Goal: Transaction & Acquisition: Download file/media

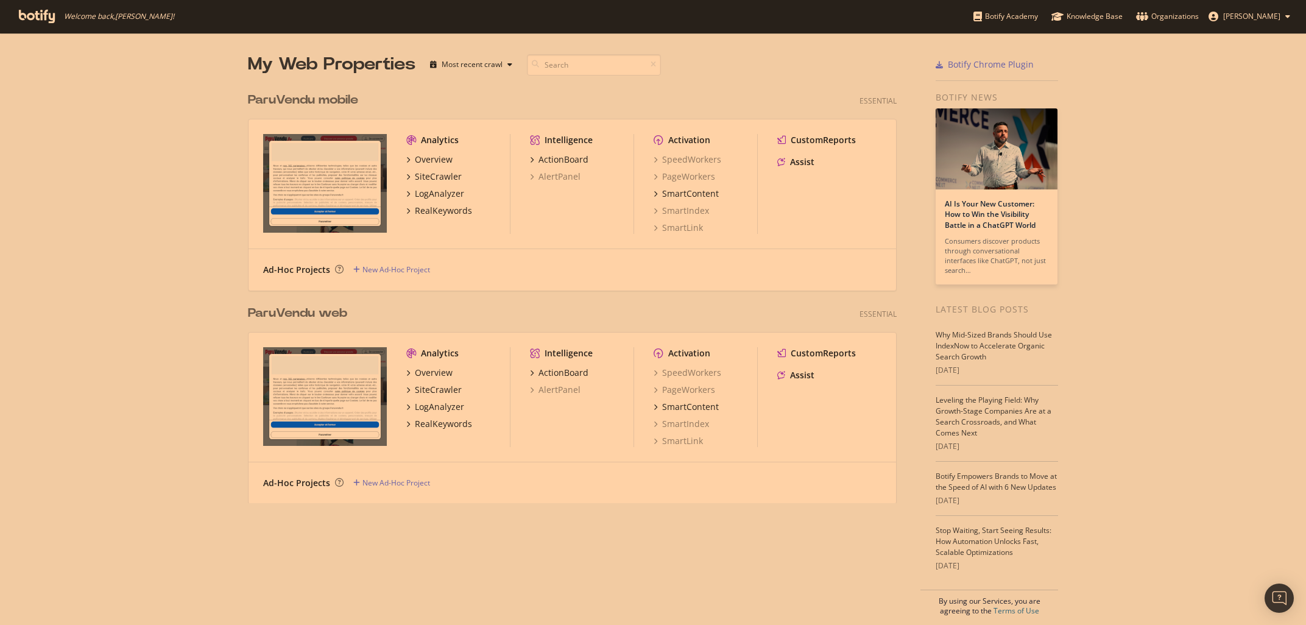
scroll to position [625, 1306]
click at [435, 180] on div "SiteCrawler" at bounding box center [438, 177] width 47 height 12
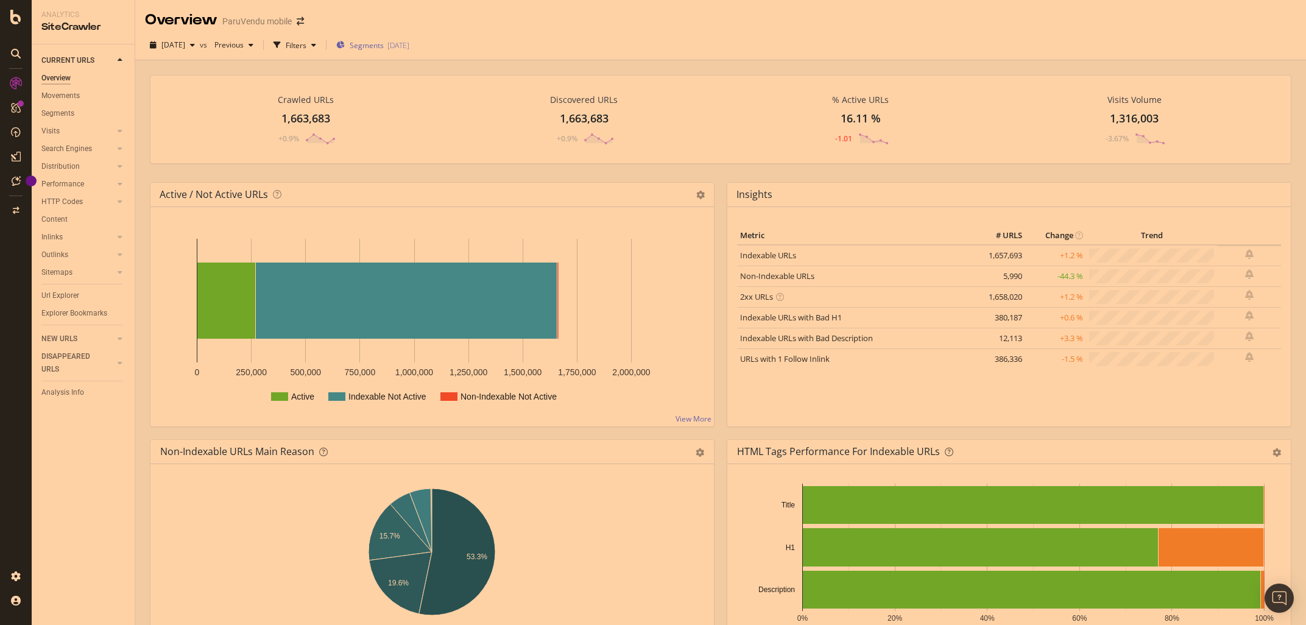
click at [409, 48] on div "2025-06-02" at bounding box center [398, 45] width 22 height 10
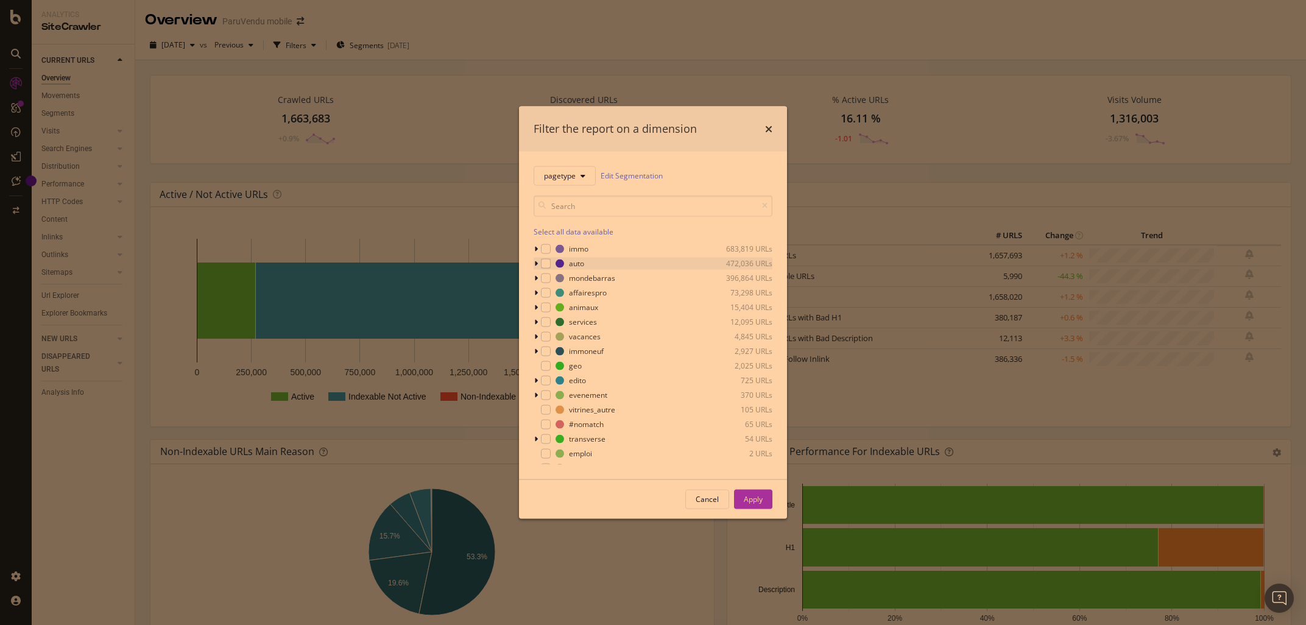
click at [537, 264] on icon "modal" at bounding box center [536, 262] width 4 height 7
click at [546, 311] on div "modal" at bounding box center [544, 310] width 7 height 12
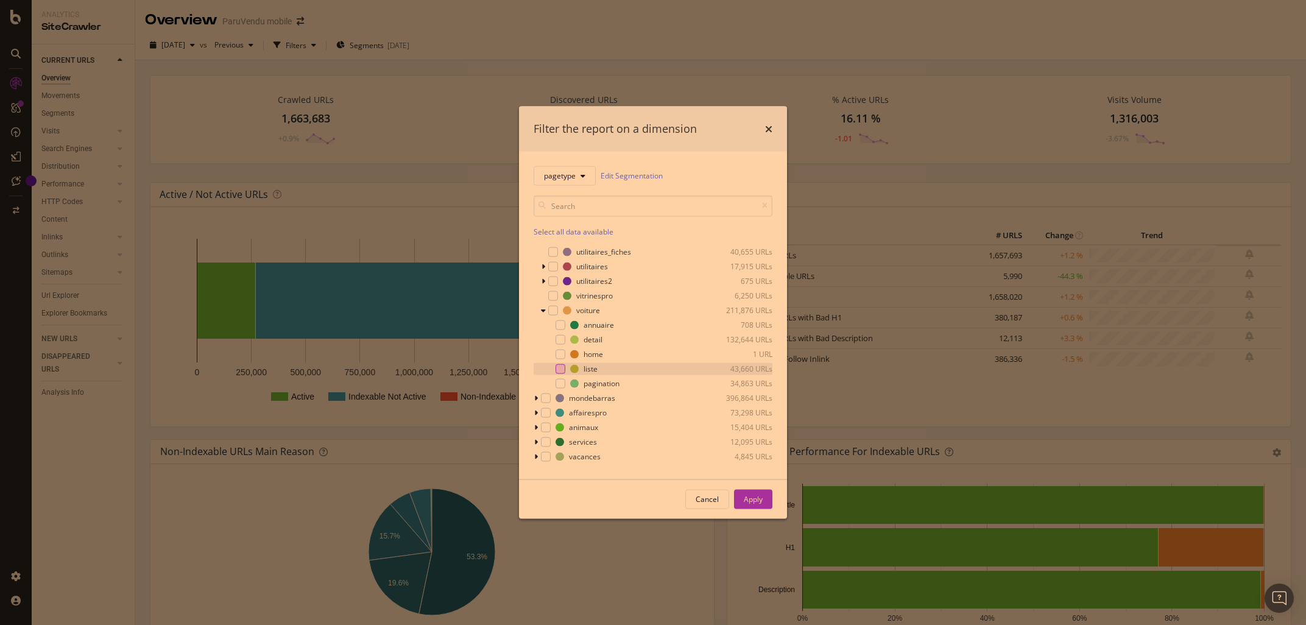
click at [557, 369] on div "modal" at bounding box center [560, 369] width 10 height 10
click at [760, 496] on div "Apply" at bounding box center [753, 499] width 19 height 10
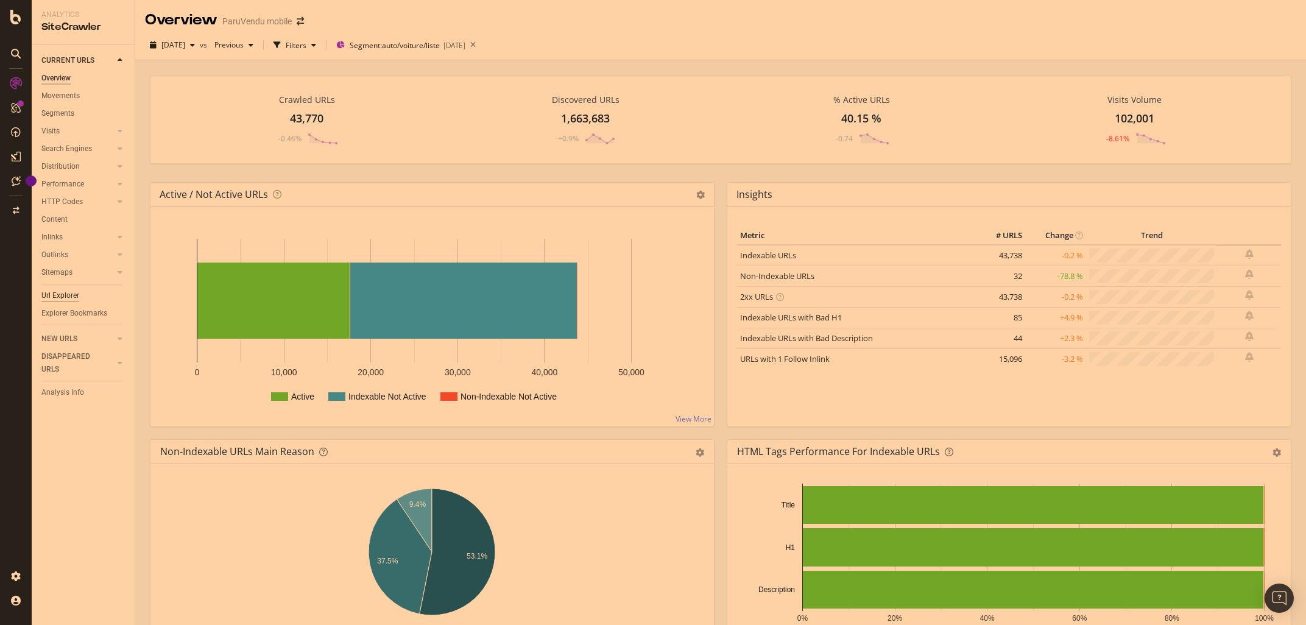
click at [68, 294] on div "Url Explorer" at bounding box center [60, 295] width 38 height 13
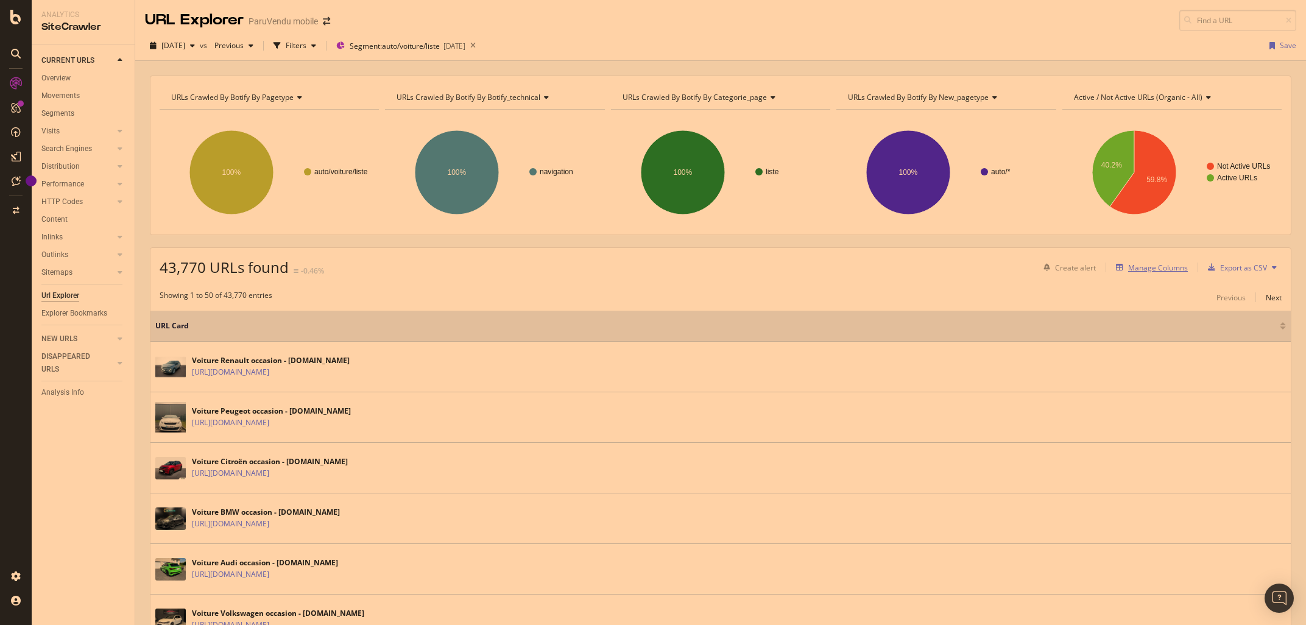
click at [1142, 268] on div "Manage Columns" at bounding box center [1158, 267] width 60 height 10
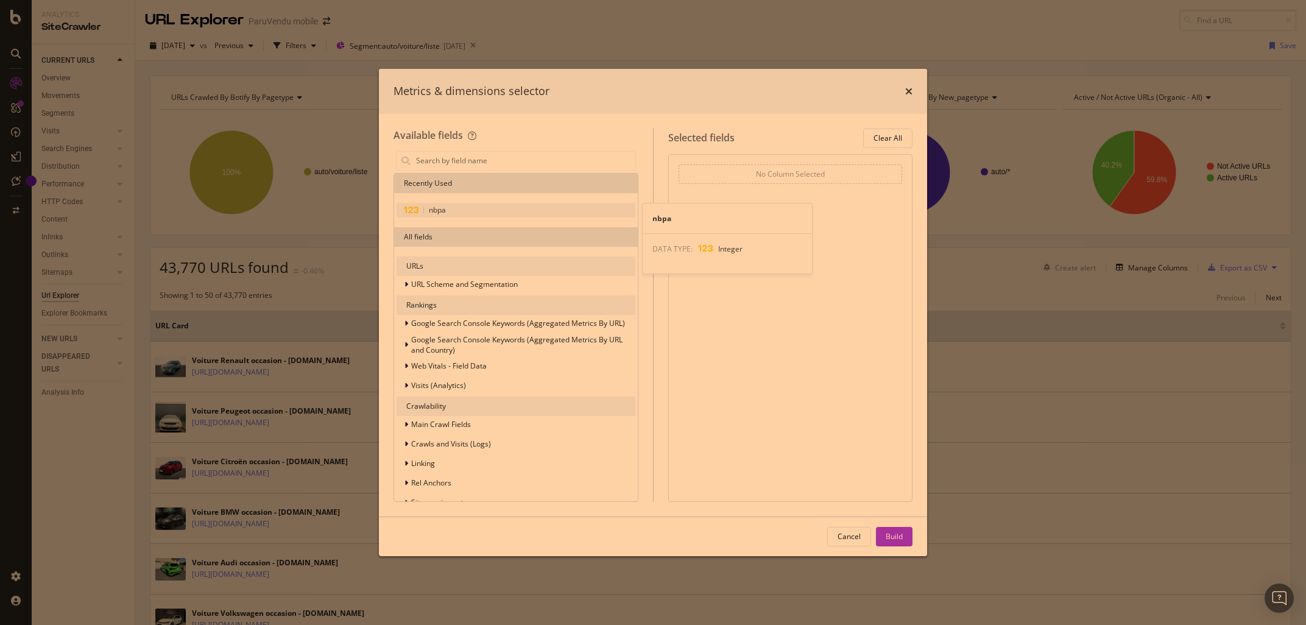
click at [435, 209] on span "nbpa" at bounding box center [437, 210] width 17 height 10
click at [442, 163] on input "modal" at bounding box center [525, 161] width 220 height 18
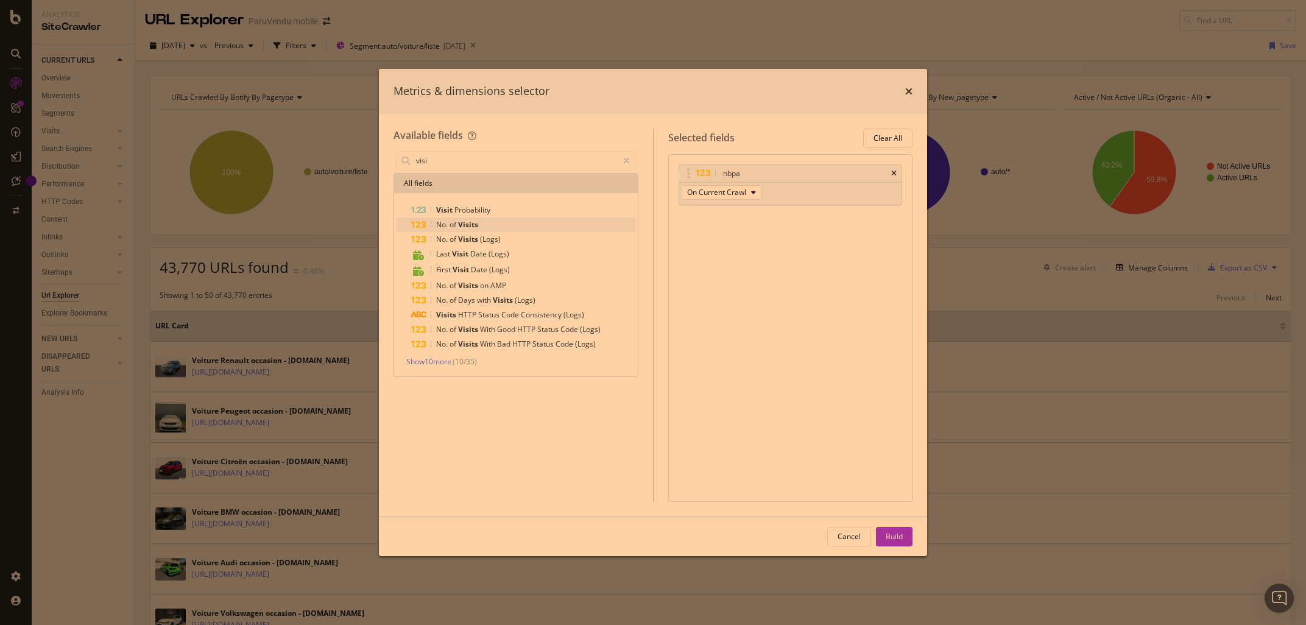
click at [451, 223] on span "of" at bounding box center [453, 224] width 9 height 10
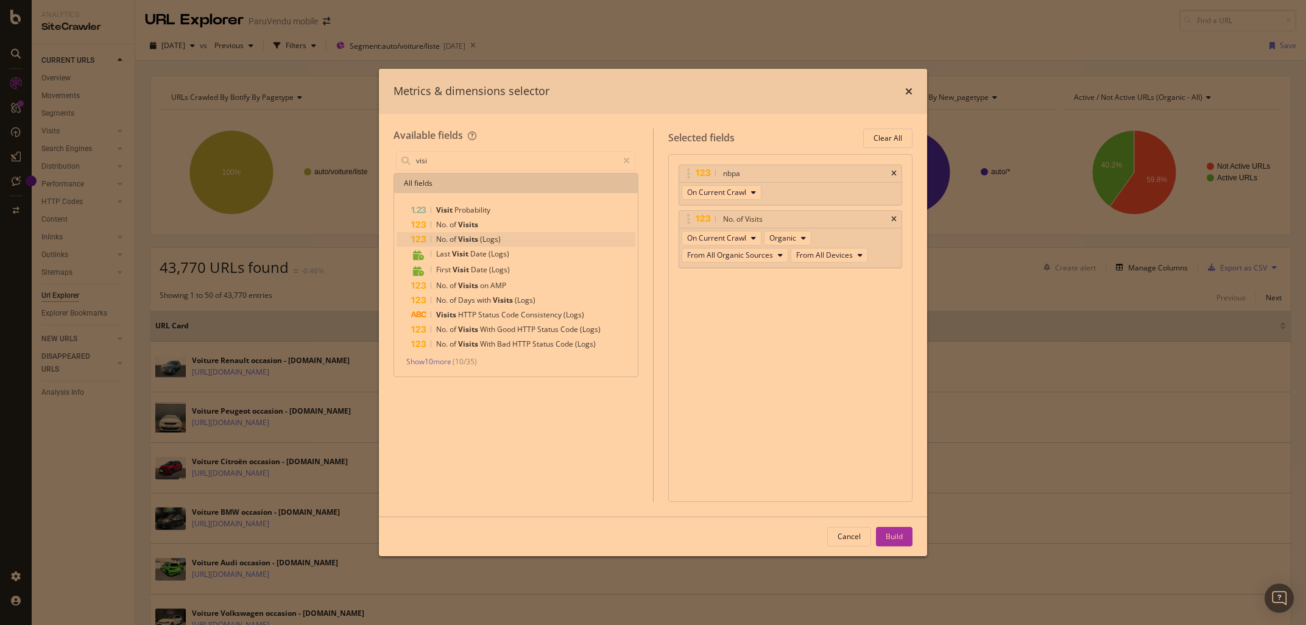
click at [452, 239] on span "of" at bounding box center [453, 239] width 9 height 10
click at [460, 157] on input "visi" at bounding box center [516, 161] width 203 height 18
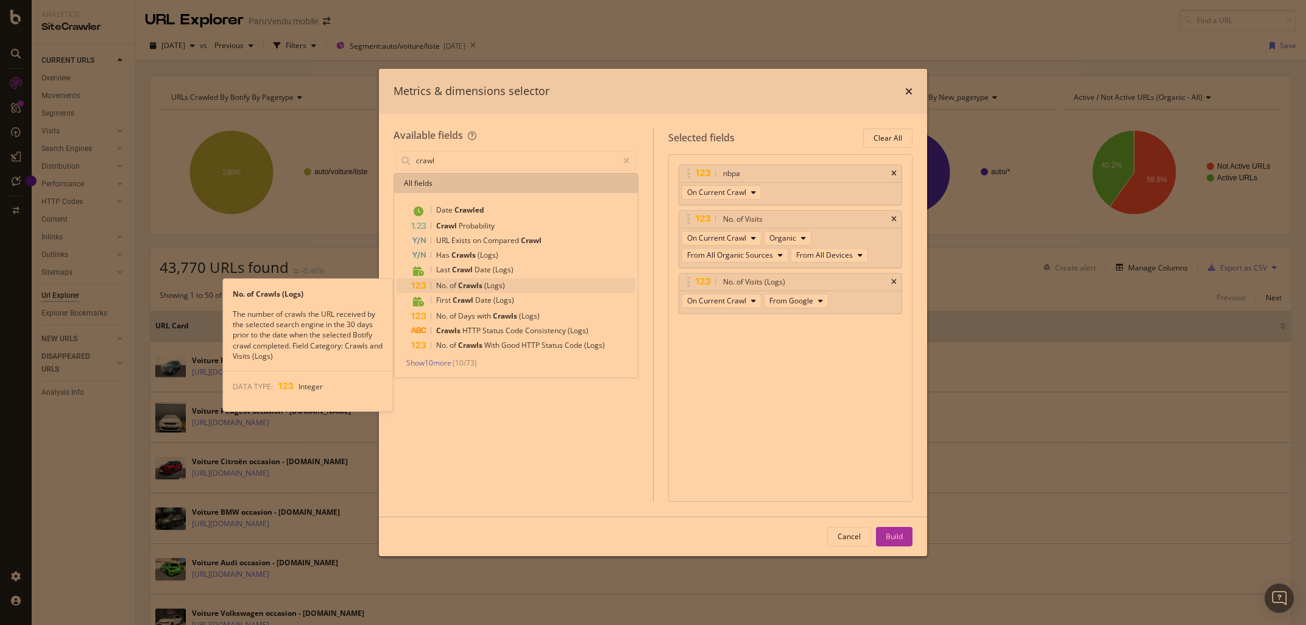
click at [476, 284] on span "Crawls" at bounding box center [471, 285] width 26 height 10
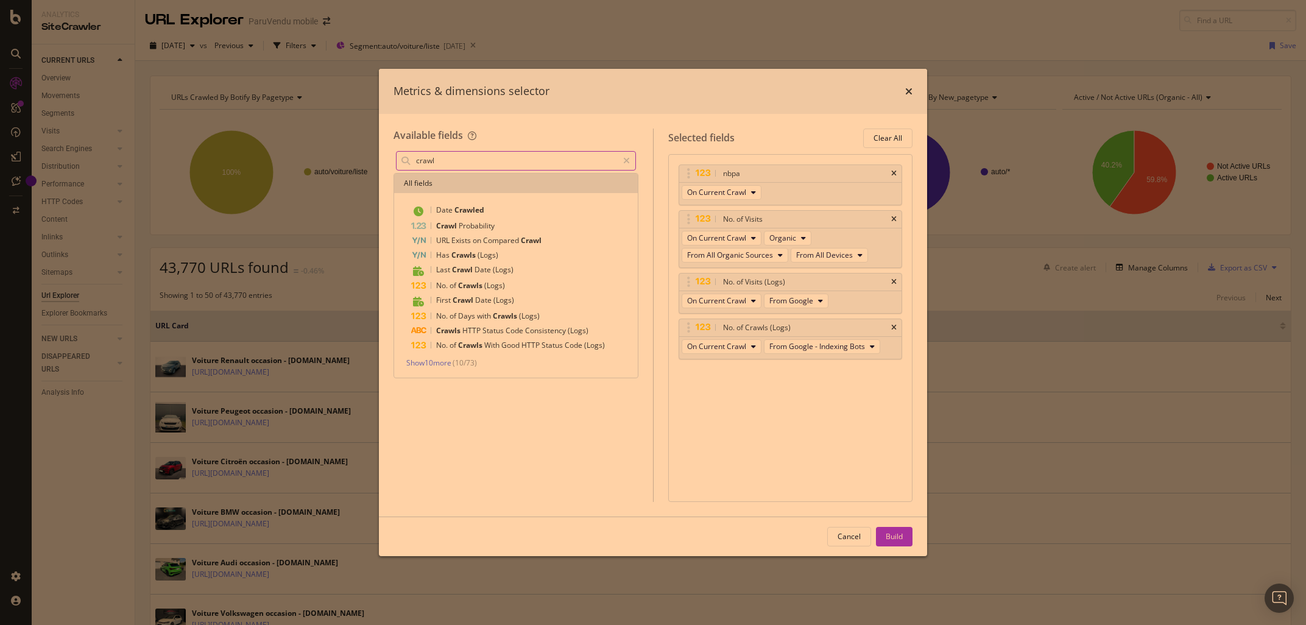
drag, startPoint x: 448, startPoint y: 155, endPoint x: 390, endPoint y: 161, distance: 58.1
click at [415, 158] on input "crawl" at bounding box center [516, 161] width 203 height 18
drag, startPoint x: 448, startPoint y: 164, endPoint x: 374, endPoint y: 155, distance: 74.8
click at [415, 155] on input "crawl" at bounding box center [516, 161] width 203 height 18
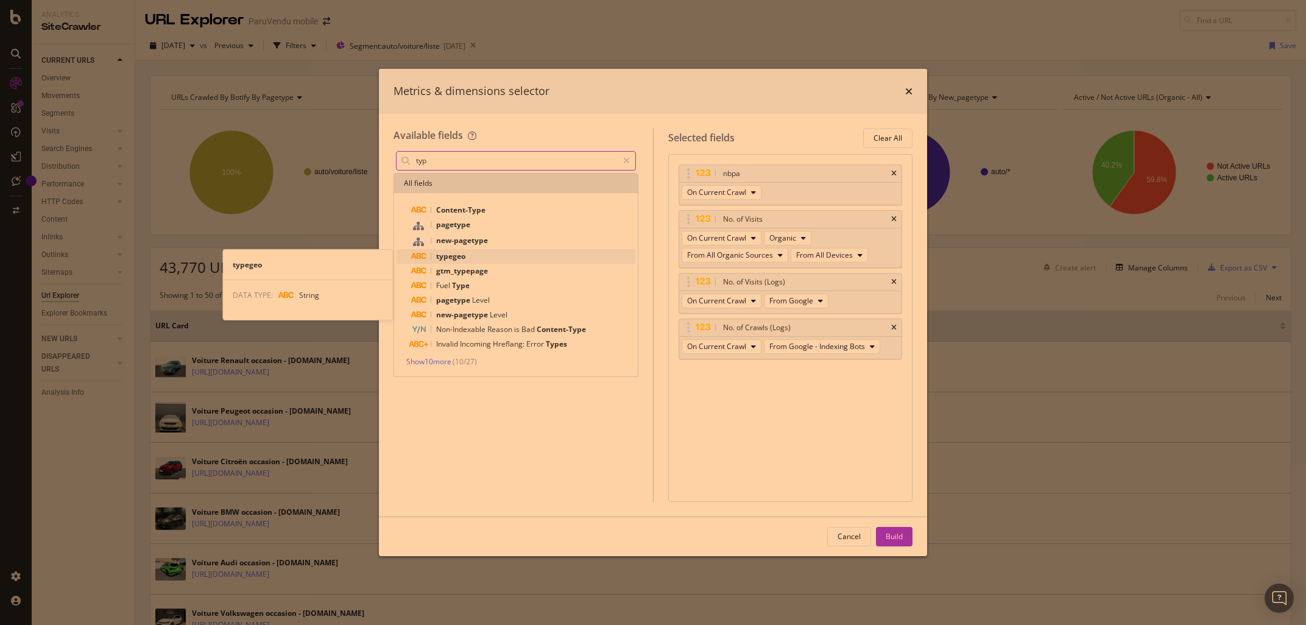
type input "typ"
click at [465, 258] on span "typegeo" at bounding box center [450, 256] width 29 height 10
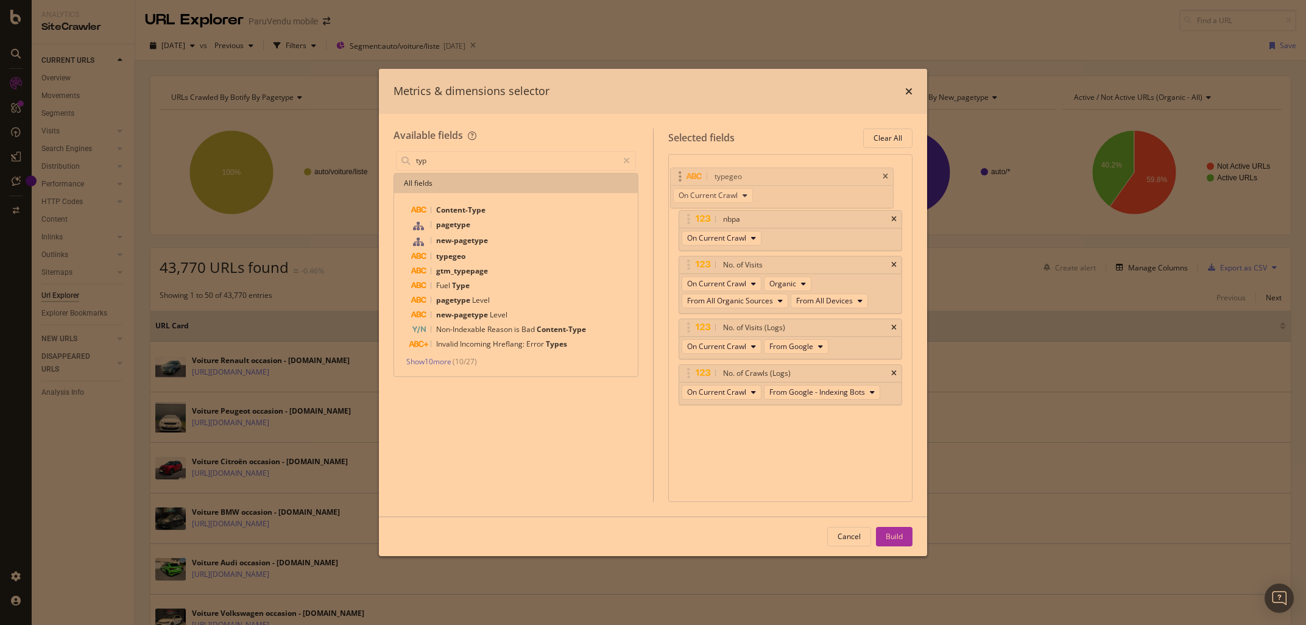
drag, startPoint x: 696, startPoint y: 373, endPoint x: 688, endPoint y: 176, distance: 197.5
click at [688, 176] on body "Analytics SiteCrawler CURRENT URLS Overview Movements Segments Visits Analysis …" at bounding box center [653, 312] width 1306 height 625
drag, startPoint x: 705, startPoint y: 264, endPoint x: 715, endPoint y: 241, distance: 25.7
click at [709, 222] on body "Analytics SiteCrawler CURRENT URLS Overview Movements Segments Visits Analysis …" at bounding box center [653, 312] width 1306 height 625
drag, startPoint x: 725, startPoint y: 375, endPoint x: 730, endPoint y: 281, distance: 93.9
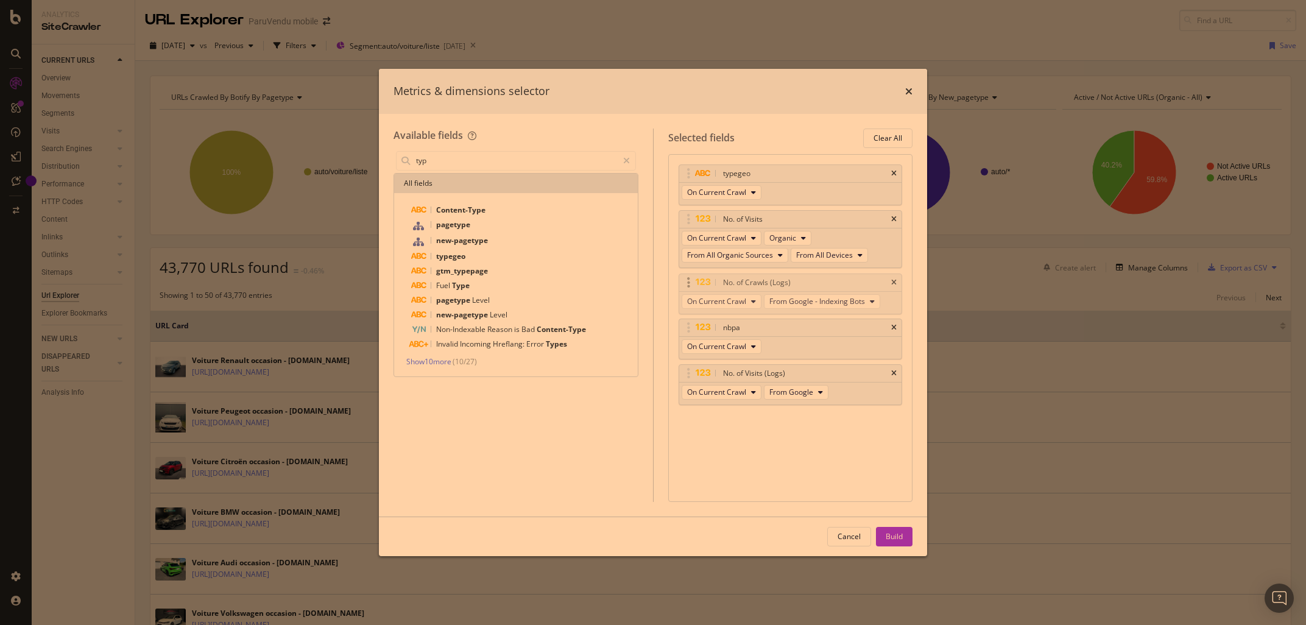
click at [730, 281] on body "Analytics SiteCrawler CURRENT URLS Overview Movements Segments Visits Analysis …" at bounding box center [653, 312] width 1306 height 625
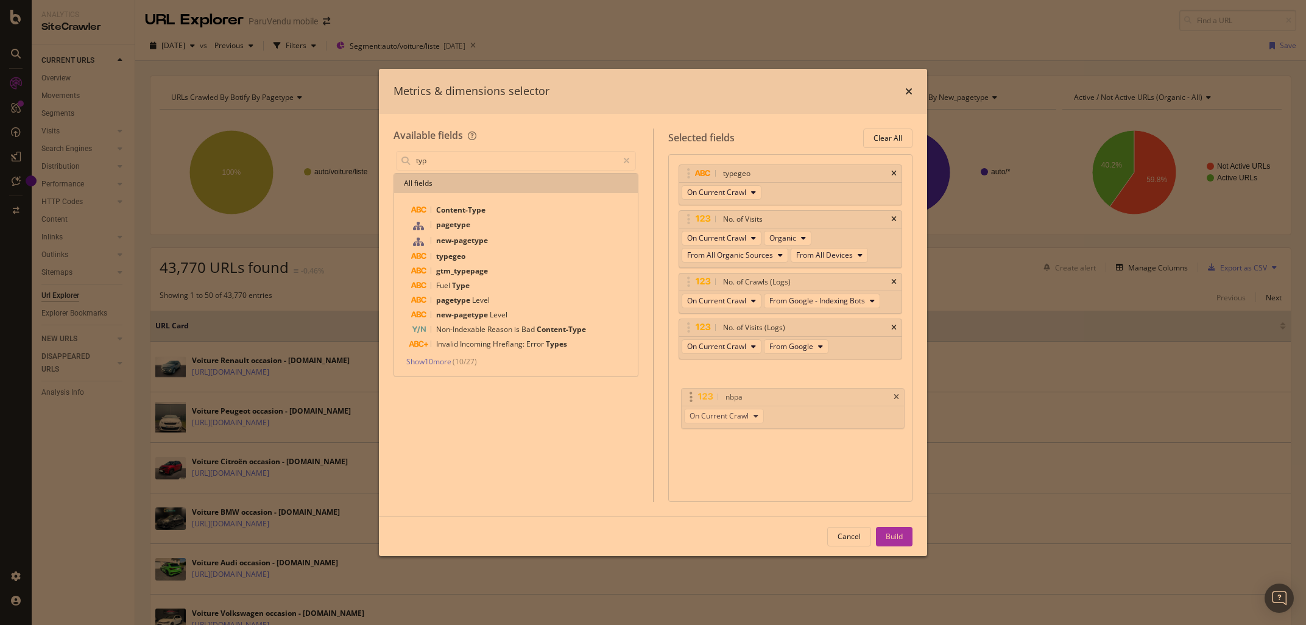
drag, startPoint x: 707, startPoint y: 327, endPoint x: 709, endPoint y: 386, distance: 59.1
click at [709, 386] on body "Analytics SiteCrawler CURRENT URLS Overview Movements Segments Visits Analysis …" at bounding box center [653, 312] width 1306 height 625
drag, startPoint x: 894, startPoint y: 535, endPoint x: 699, endPoint y: 390, distance: 243.4
click at [895, 535] on div "Build" at bounding box center [893, 536] width 17 height 10
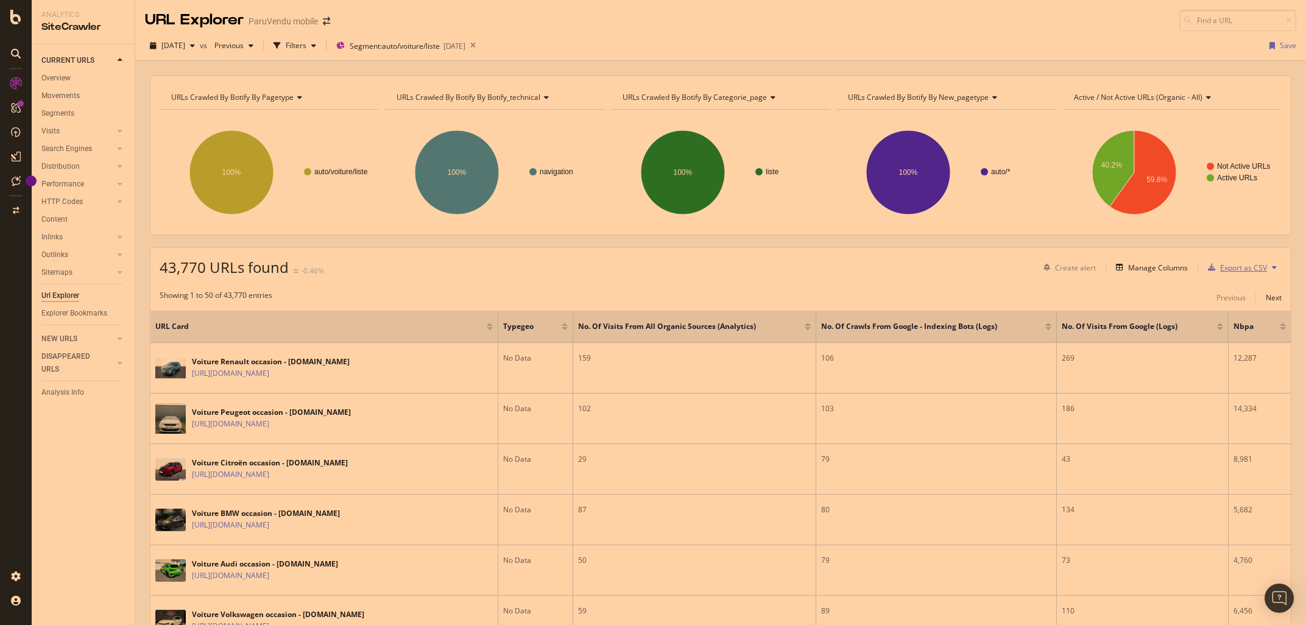
click at [1237, 263] on div "Export as CSV" at bounding box center [1243, 267] width 47 height 10
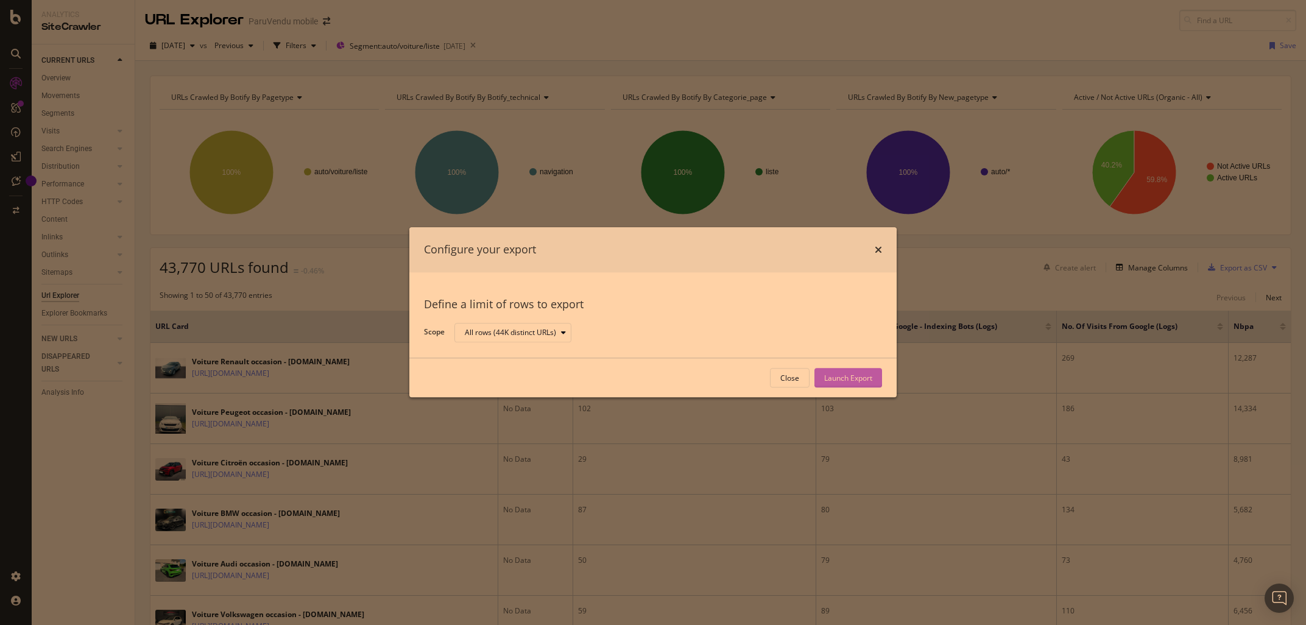
click at [861, 383] on div "Launch Export" at bounding box center [848, 378] width 48 height 10
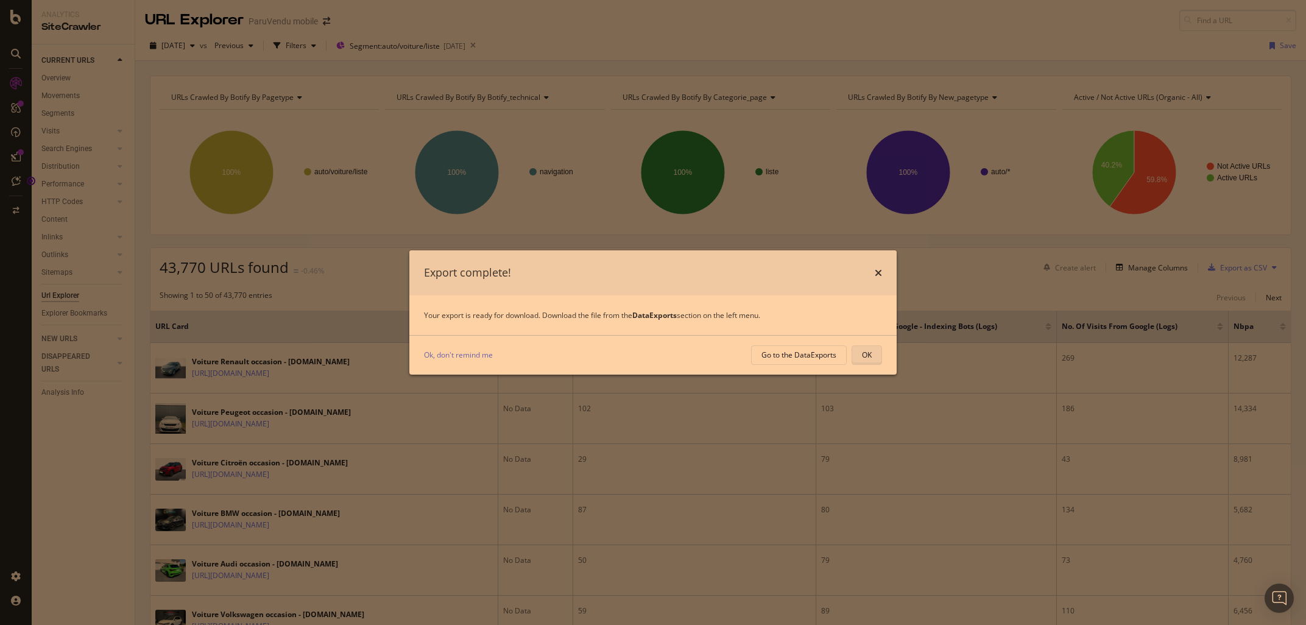
click at [864, 360] on div "OK" at bounding box center [867, 355] width 10 height 10
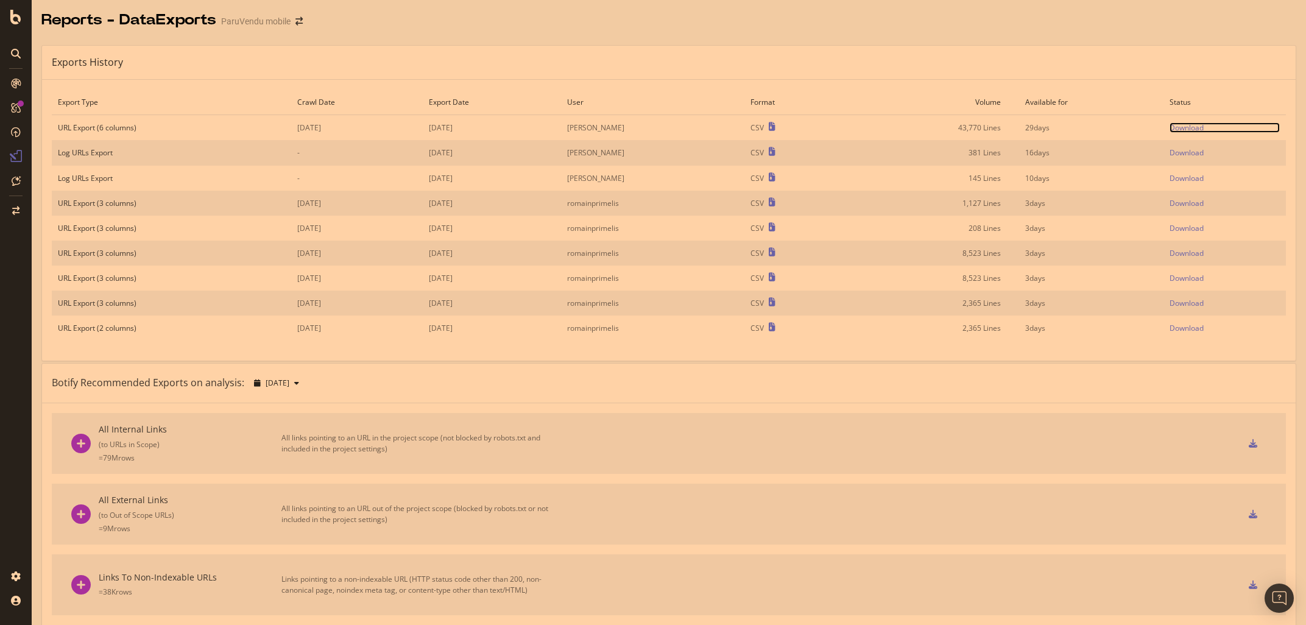
click at [1189, 128] on div "Download" at bounding box center [1186, 127] width 34 height 10
